Goal: Task Accomplishment & Management: Complete application form

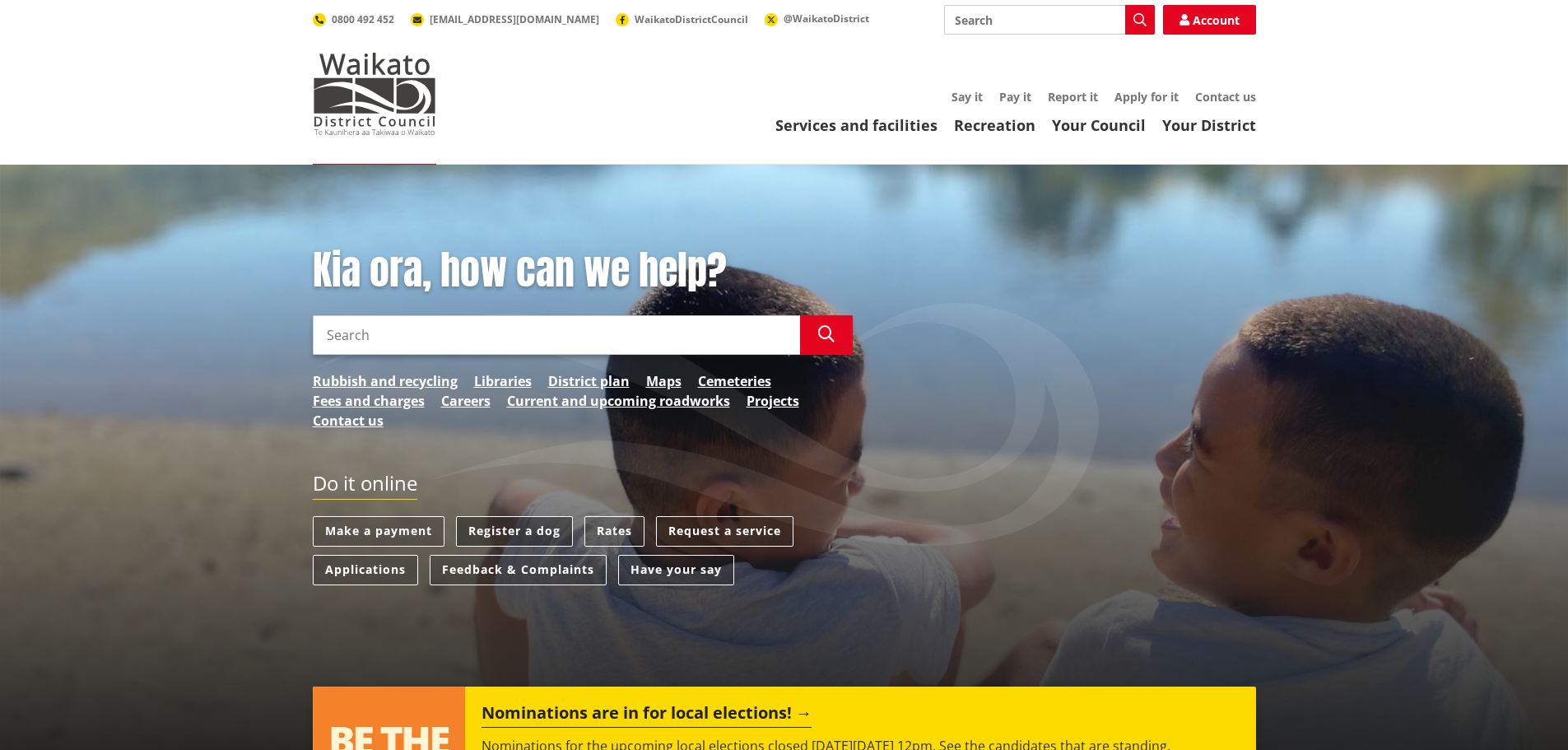
click at [496, 525] on link "Register a dog" at bounding box center [515, 531] width 117 height 31
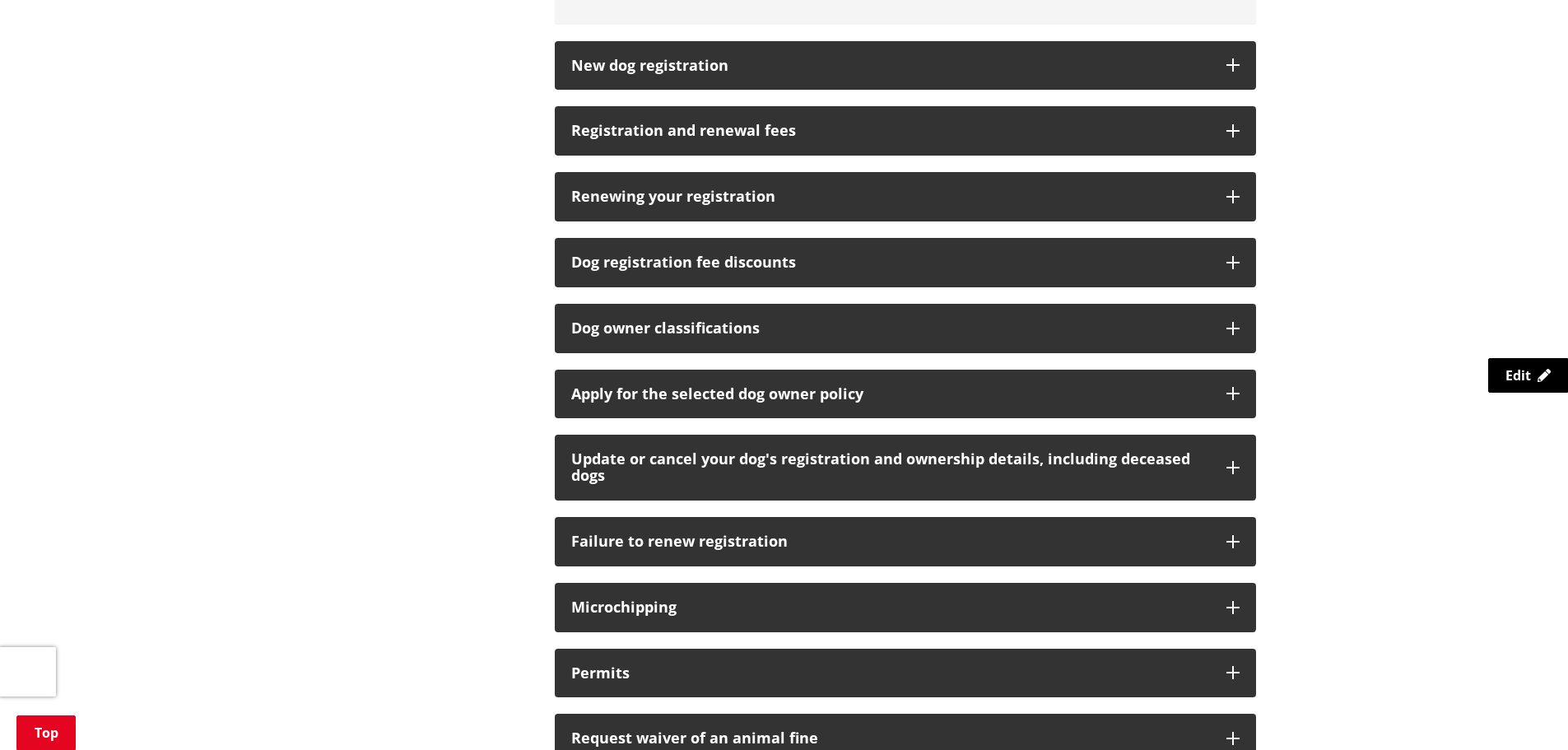
scroll to position [1070, 0]
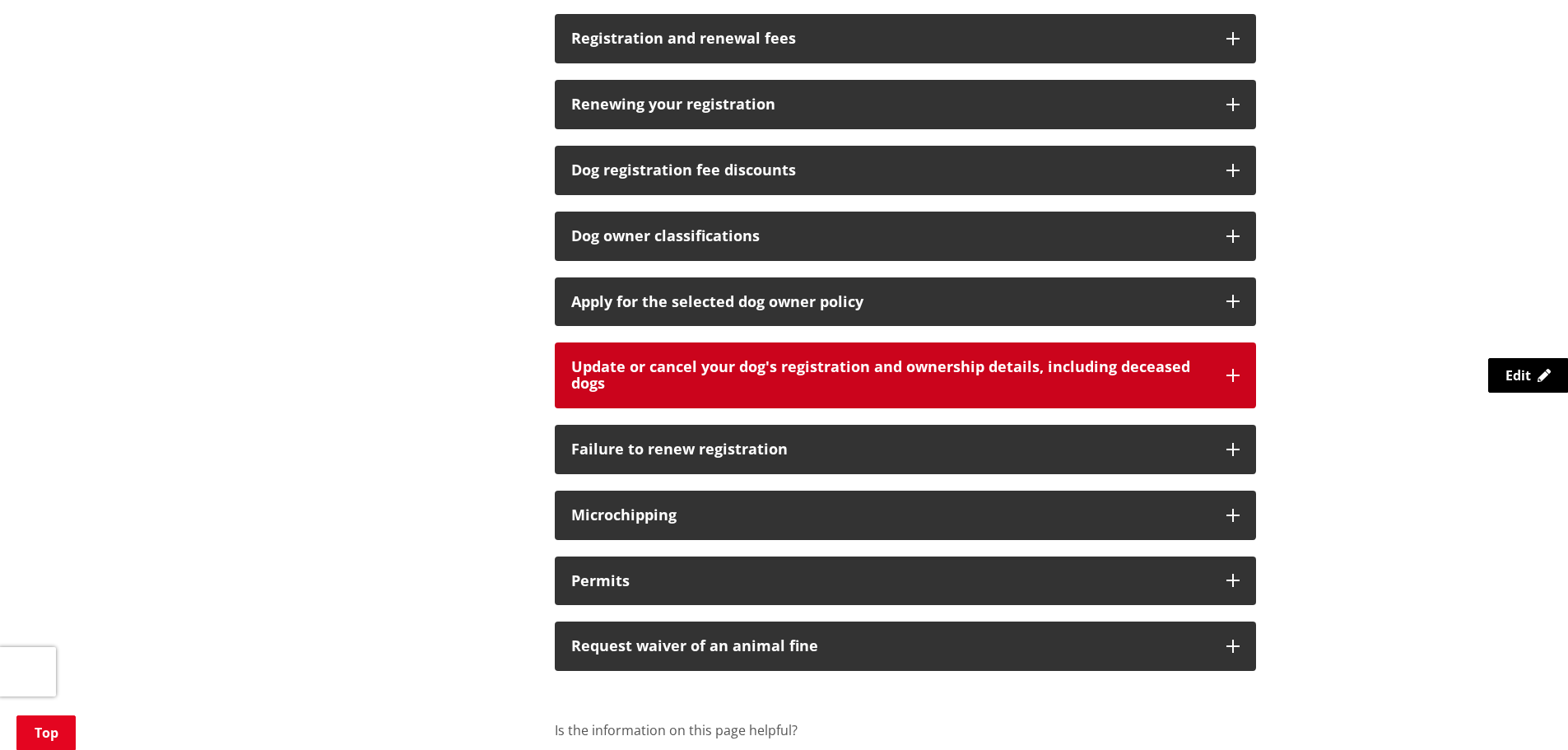
click at [656, 366] on h3 "Update or cancel your dog's registration and ownership details, including decea…" at bounding box center [890, 375] width 638 height 33
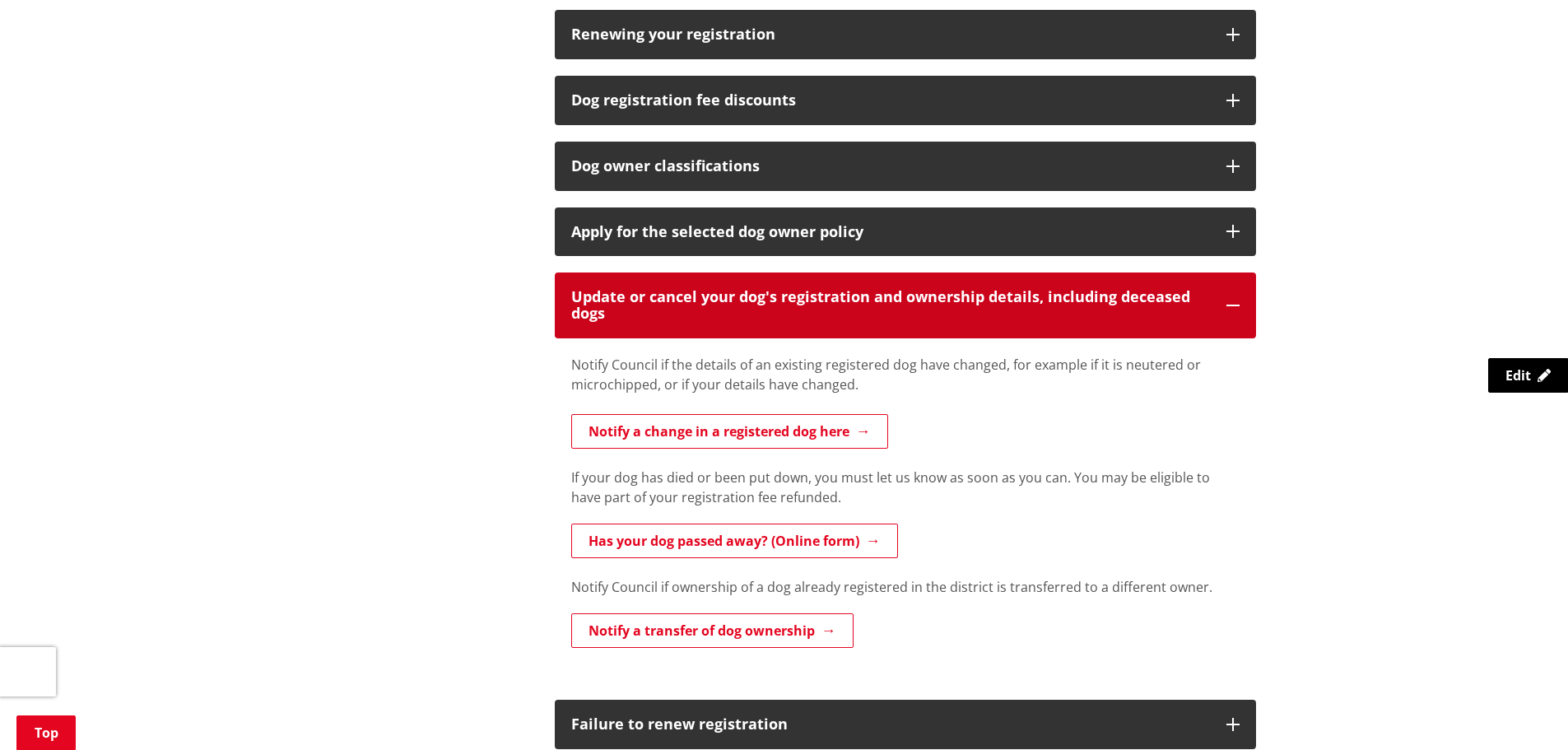
scroll to position [1234, 0]
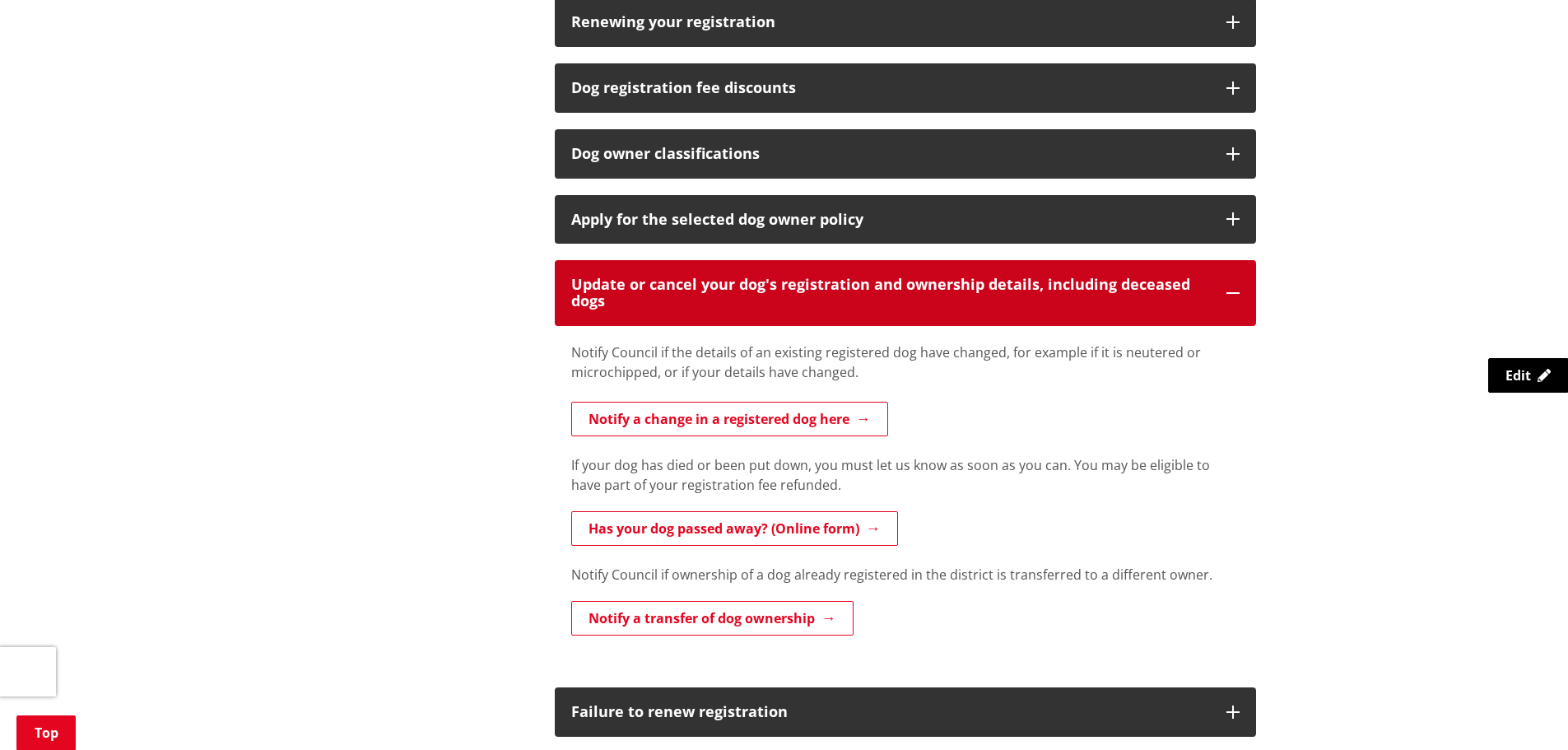
click at [672, 290] on h3 "Update or cancel your dog's registration and ownership details, including decea…" at bounding box center [890, 293] width 638 height 33
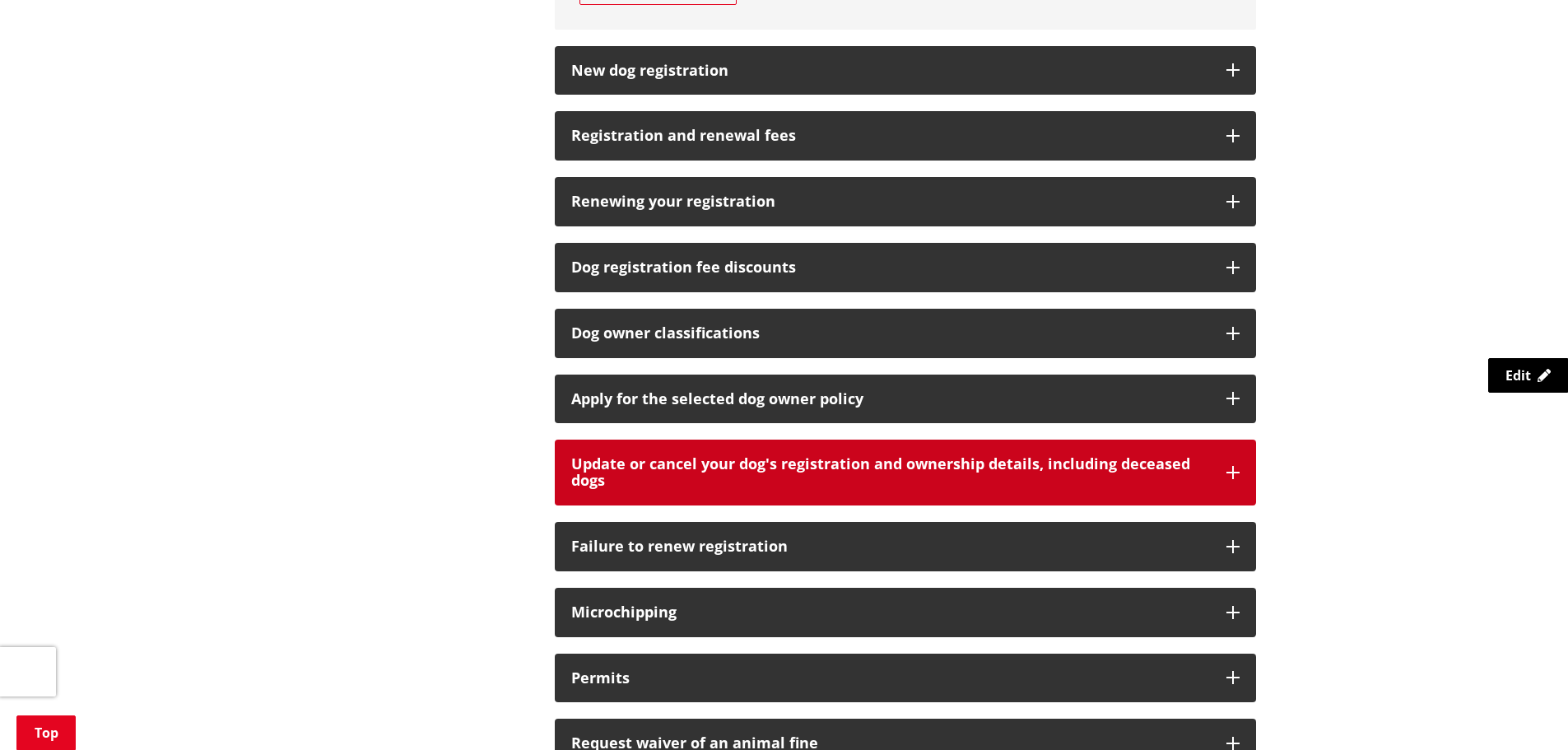
scroll to position [1070, 0]
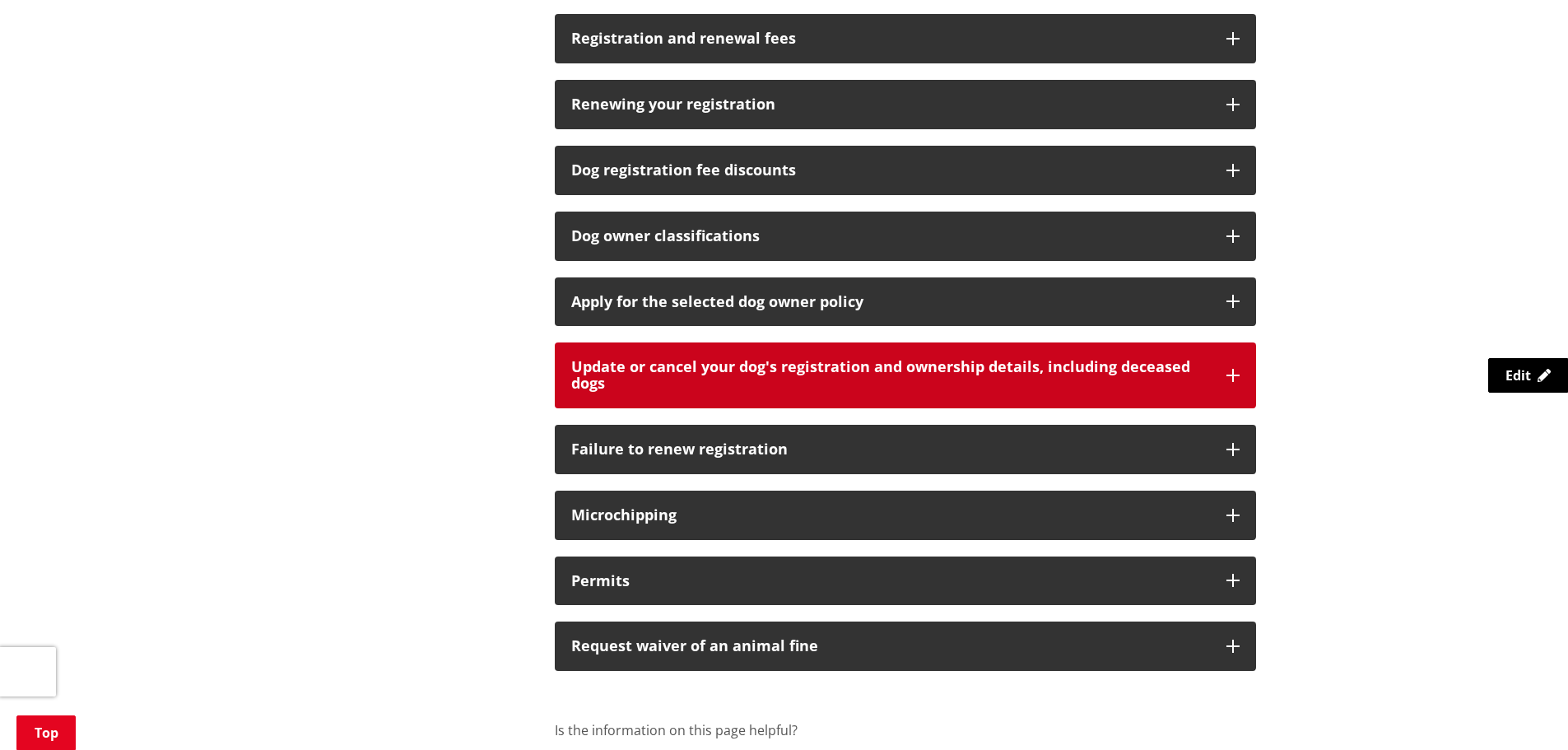
click at [672, 359] on h3 "Update or cancel your dog's registration and ownership details, including decea…" at bounding box center [890, 375] width 638 height 33
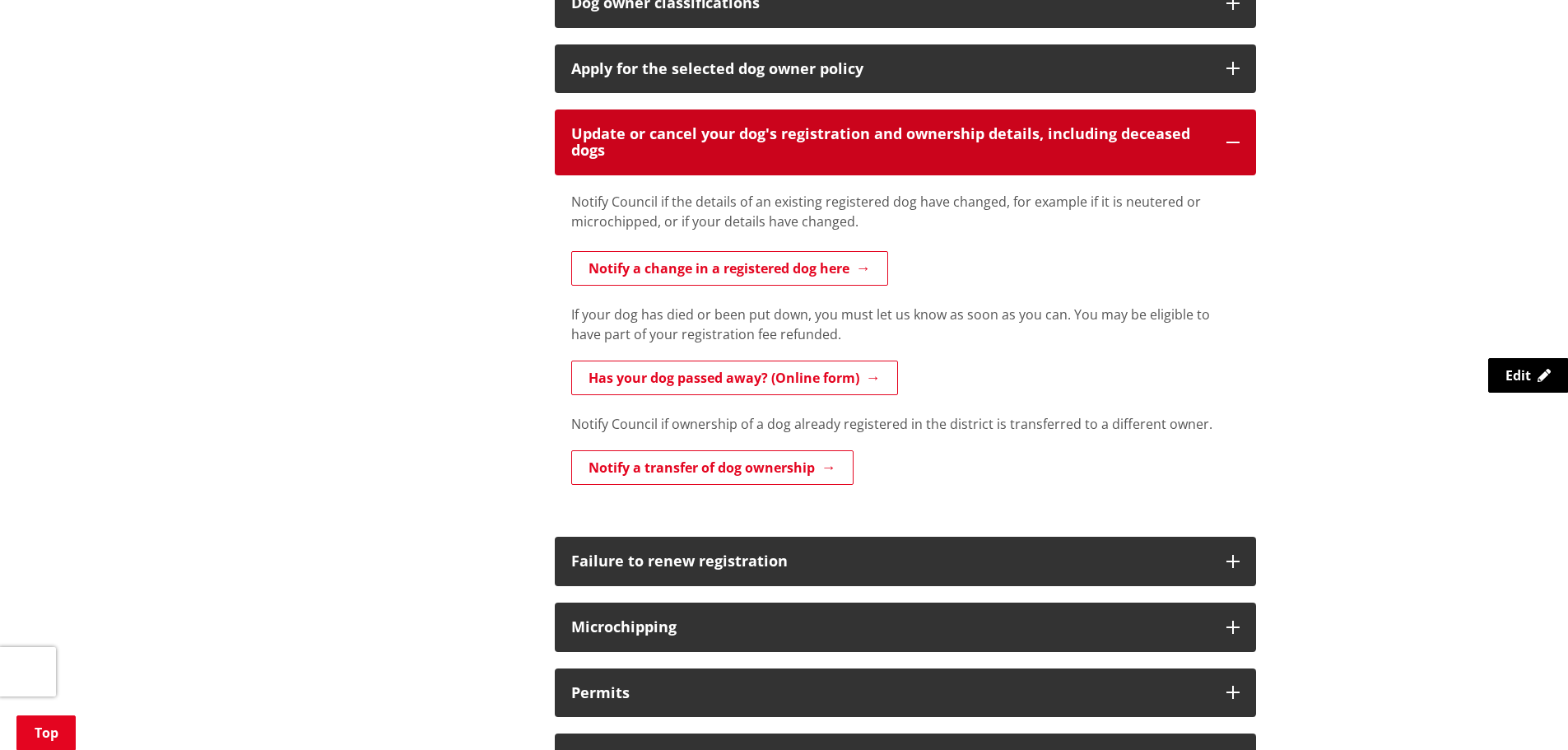
scroll to position [1316, 0]
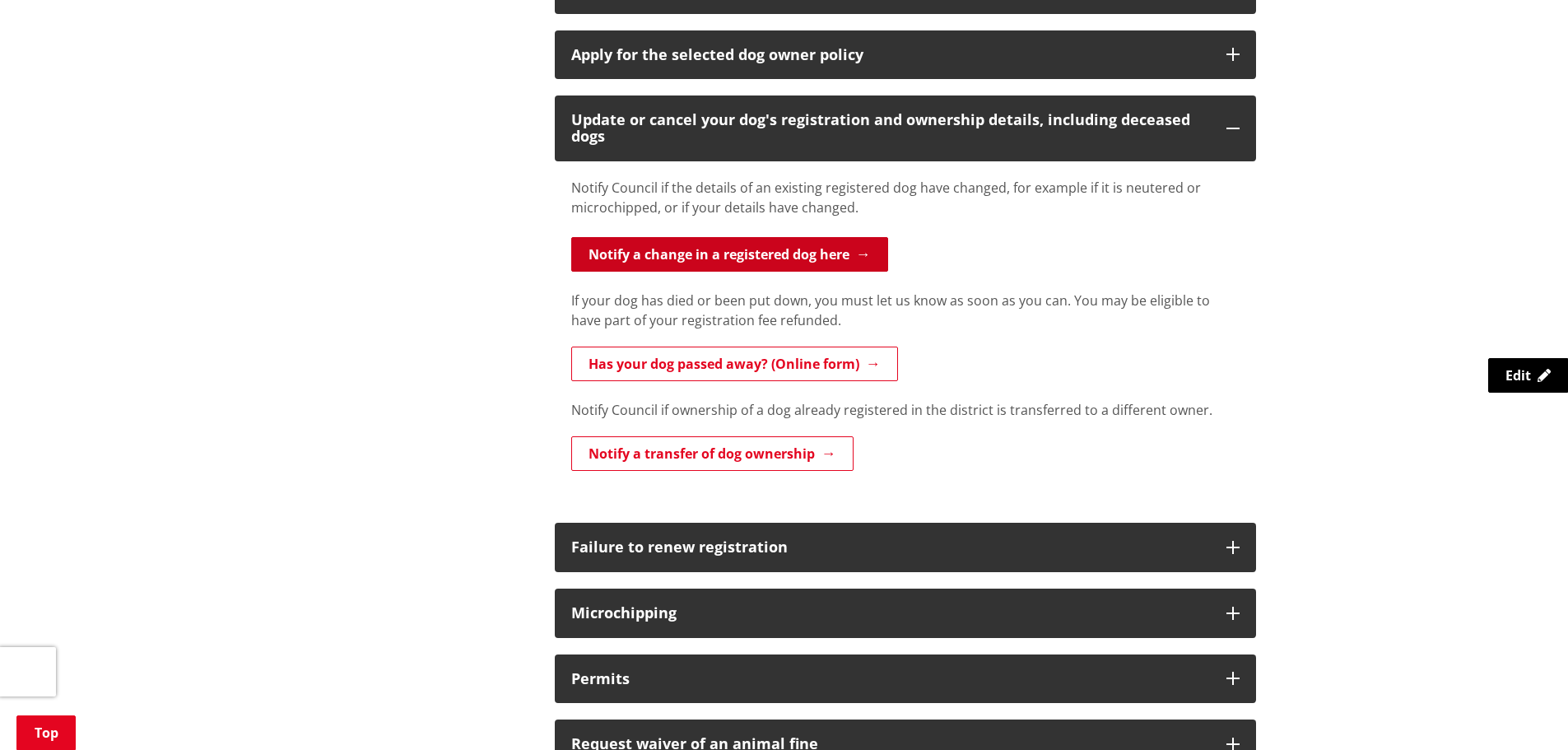
click at [685, 253] on link "Notify a change in a registered dog here" at bounding box center [729, 254] width 316 height 34
